Goal: Download file/media

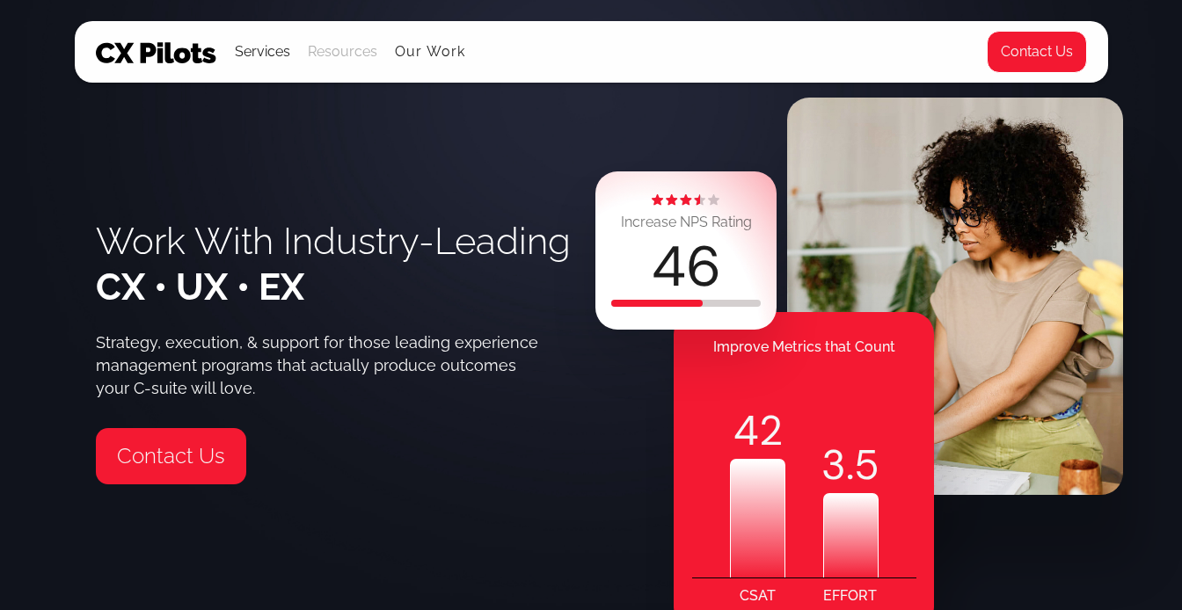
click at [331, 67] on div "Resources" at bounding box center [342, 52] width 69 height 60
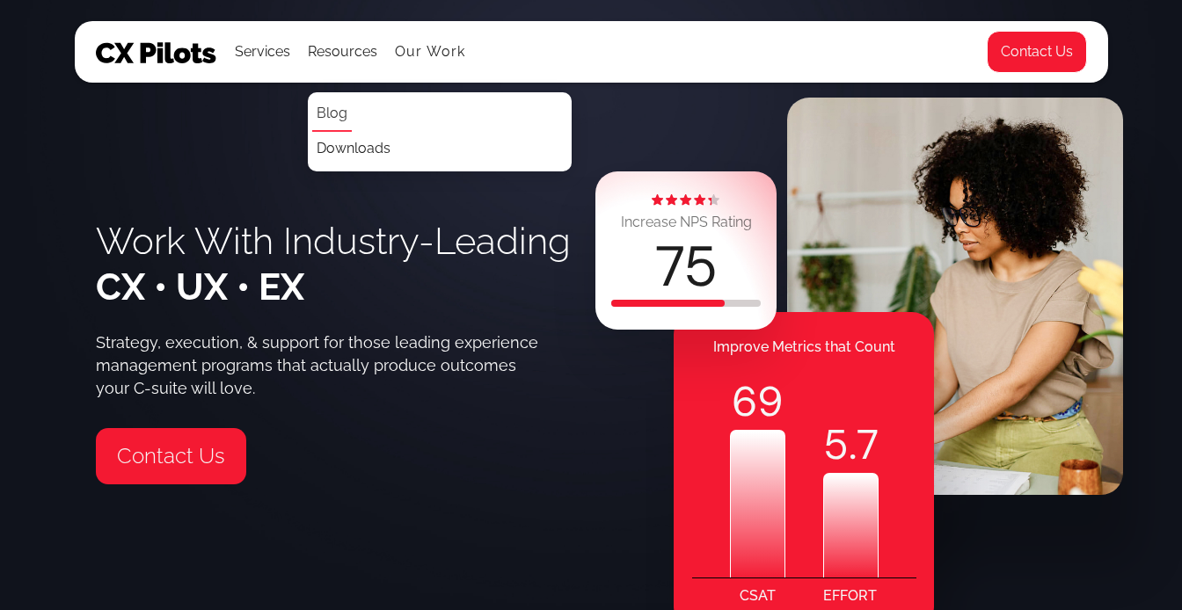
click at [333, 107] on link "Blog" at bounding box center [332, 114] width 40 height 35
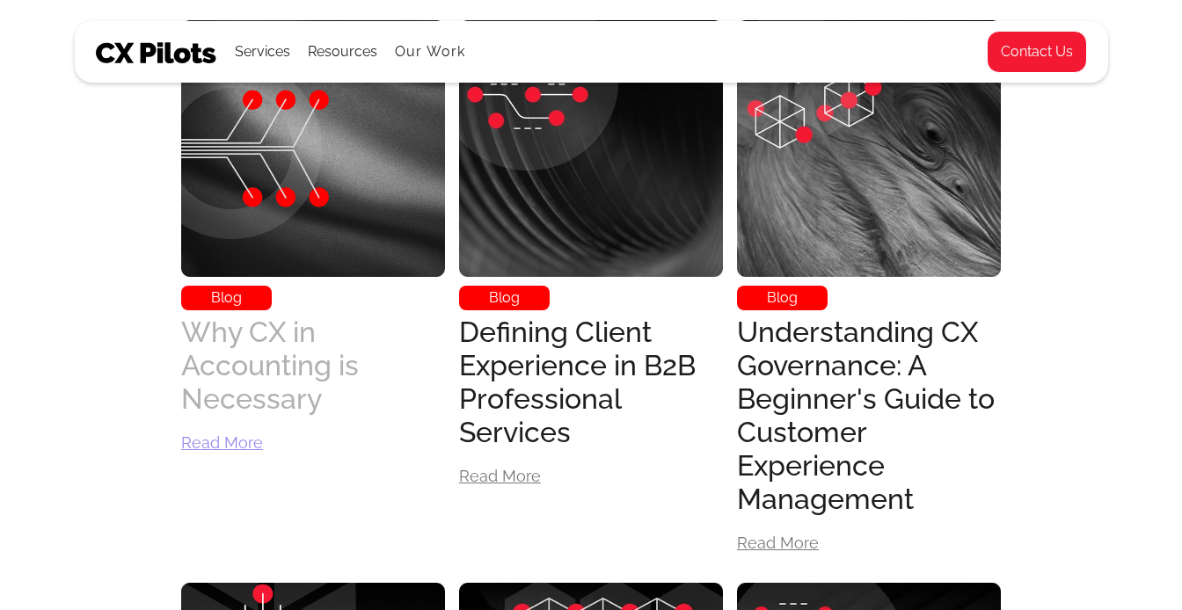
scroll to position [748, 0]
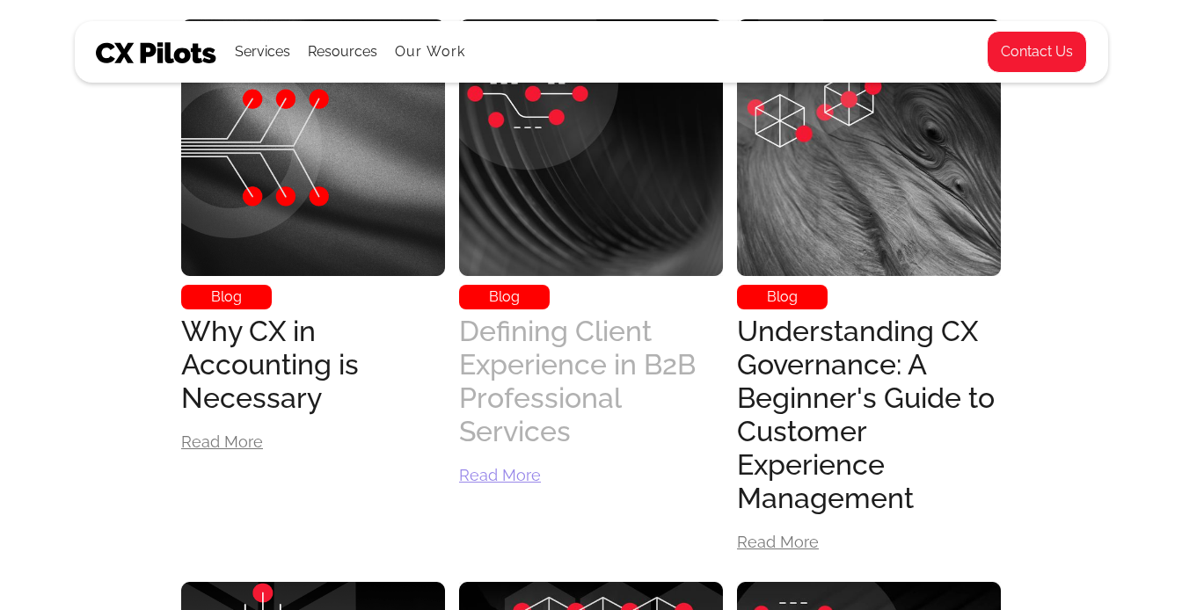
click at [545, 344] on div "Defining Client Experience in B2B Professional Services" at bounding box center [591, 382] width 264 height 134
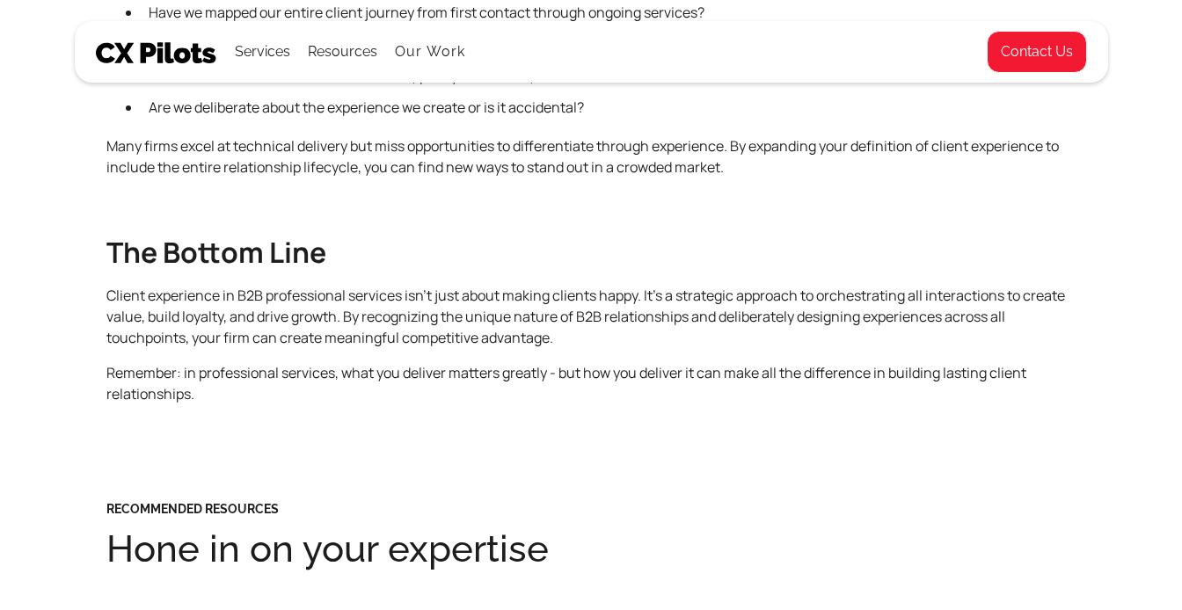
scroll to position [2010, 0]
